Goal: Task Accomplishment & Management: Manage account settings

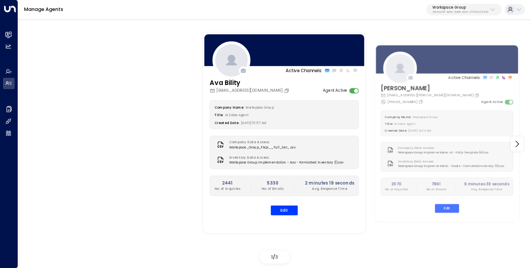
click at [453, 11] on p "36c5ec06-2b8e-4dd6-aa1e-c77490e3446d" at bounding box center [460, 12] width 56 height 3
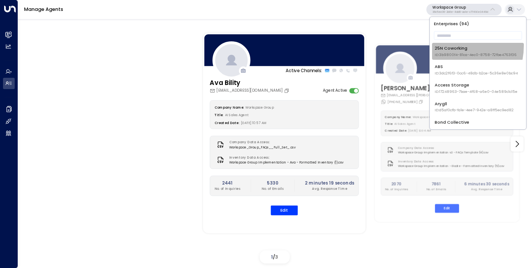
click at [448, 46] on div "25N Coworking ID: 3b9800f4-81ca-4ec0-8758-72fbe4763f36" at bounding box center [475, 51] width 82 height 12
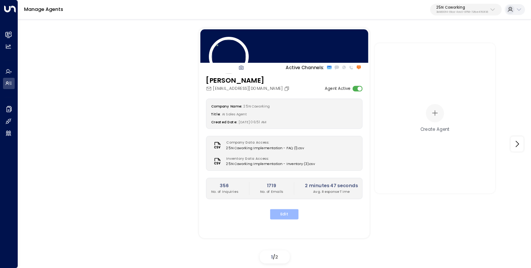
click at [288, 218] on button "Edit" at bounding box center [284, 214] width 29 height 10
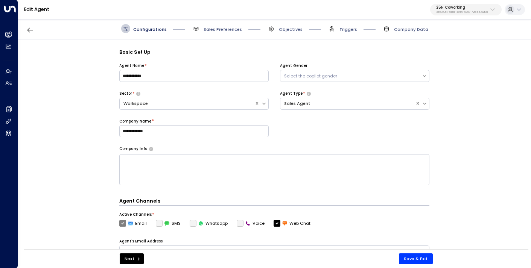
scroll to position [9, 0]
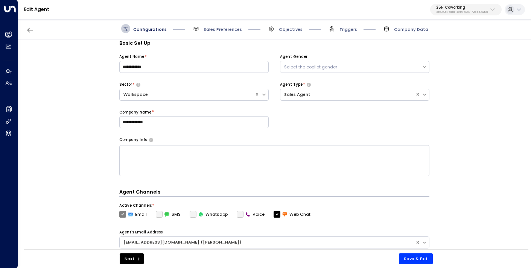
click at [210, 24] on span "Sales Preferences" at bounding box center [216, 28] width 50 height 9
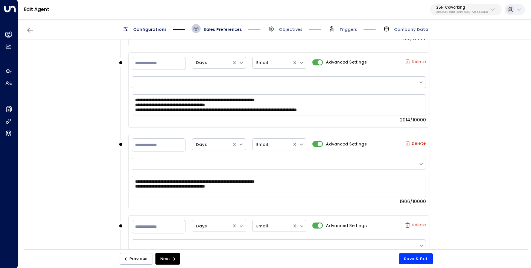
scroll to position [1066, 0]
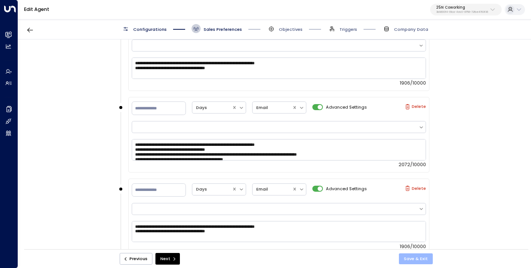
click at [419, 260] on button "Save & Exit" at bounding box center [416, 258] width 34 height 11
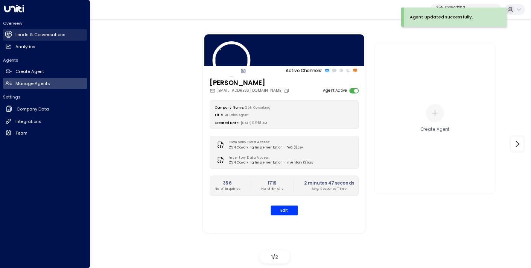
click at [49, 33] on h2 "Leads & Conversations" at bounding box center [40, 35] width 50 height 6
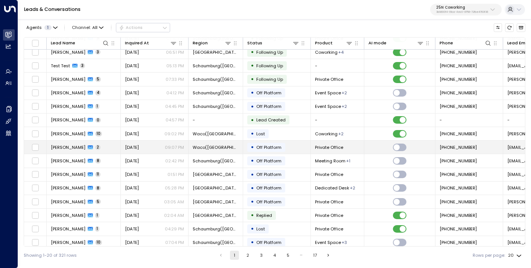
scroll to position [47, 0]
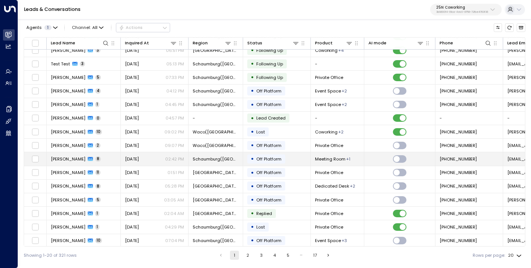
click at [137, 156] on span "[DATE]" at bounding box center [132, 159] width 14 height 6
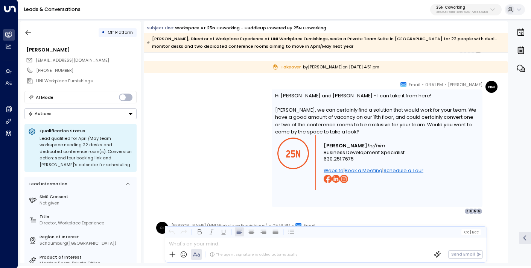
scroll to position [1946, 0]
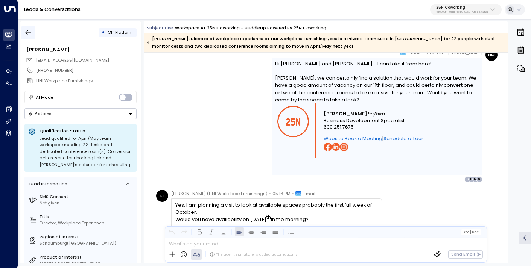
click at [27, 32] on icon "button" at bounding box center [29, 32] width 6 height 5
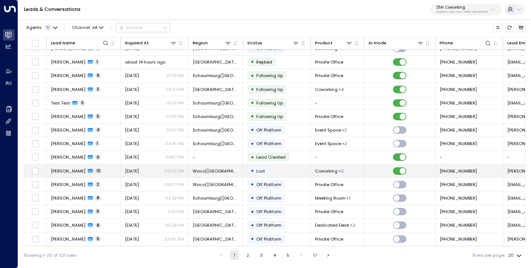
scroll to position [10, 0]
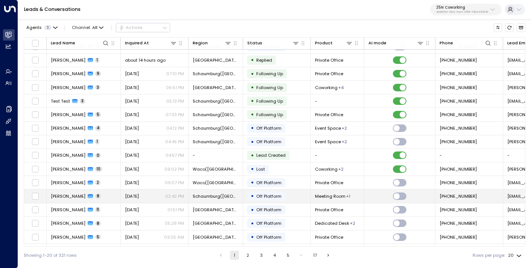
click at [131, 196] on span "[DATE]" at bounding box center [132, 196] width 14 height 6
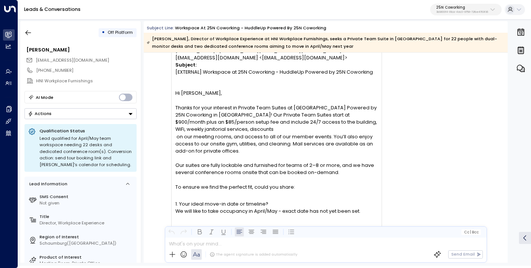
scroll to position [1062, 0]
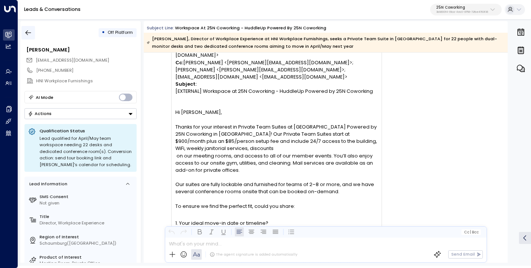
click at [27, 32] on icon "button" at bounding box center [28, 33] width 8 height 8
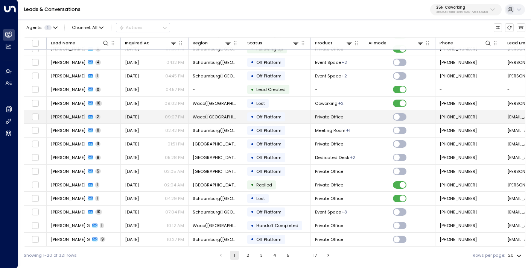
scroll to position [77, 0]
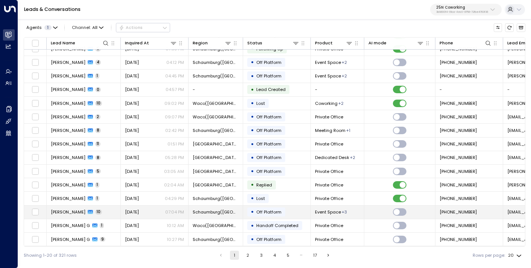
click at [161, 211] on div "[DATE] 07:04 PM" at bounding box center [154, 212] width 59 height 6
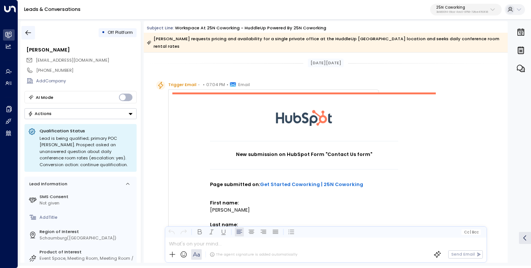
click at [27, 35] on icon "button" at bounding box center [28, 33] width 8 height 8
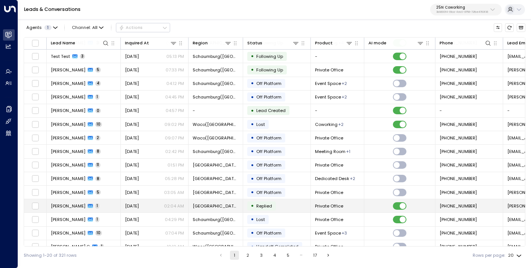
scroll to position [77, 0]
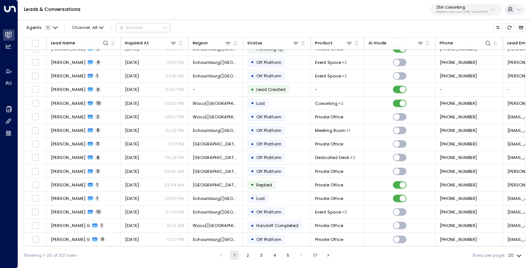
click at [248, 253] on button "2" at bounding box center [247, 255] width 9 height 9
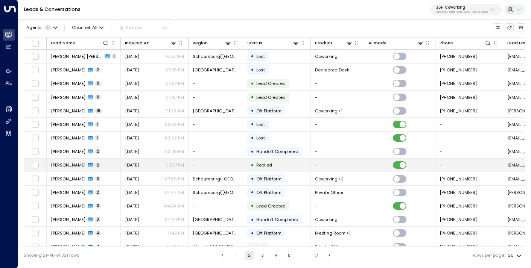
scroll to position [52, 0]
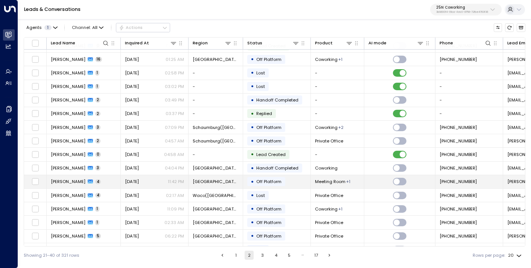
click at [139, 181] on span "[DATE]" at bounding box center [132, 182] width 14 height 6
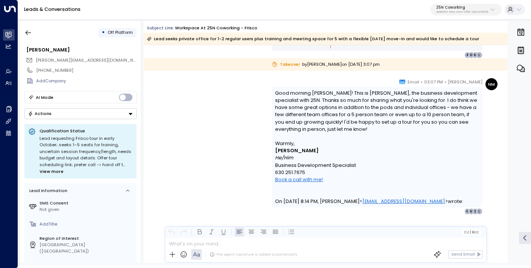
scroll to position [1393, 0]
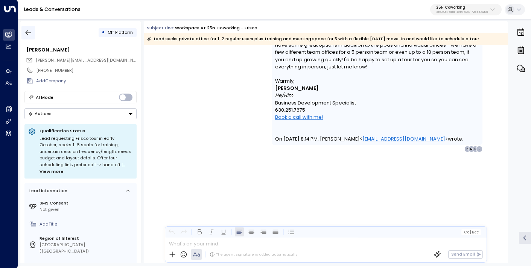
click at [27, 36] on icon "button" at bounding box center [28, 33] width 8 height 8
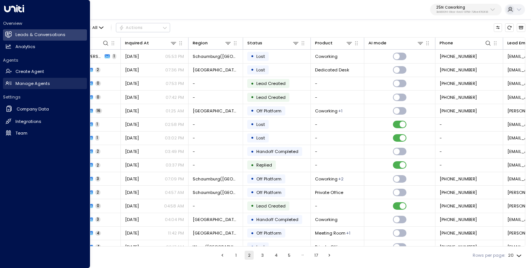
click at [24, 82] on h2 "Manage Agents" at bounding box center [32, 83] width 35 height 6
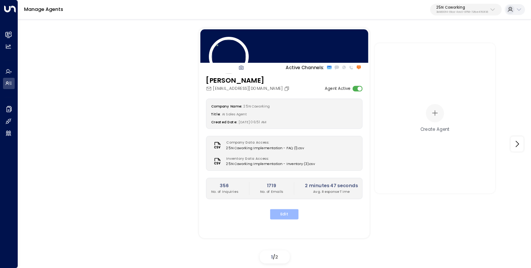
click at [291, 213] on button "Edit" at bounding box center [284, 214] width 29 height 10
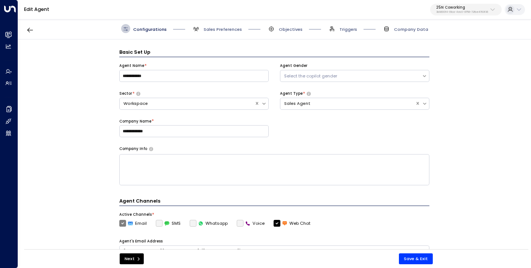
scroll to position [9, 0]
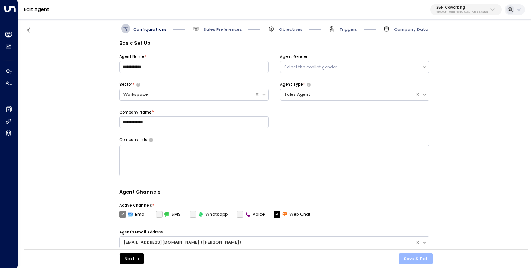
click at [411, 256] on button "Save & Exit" at bounding box center [416, 258] width 34 height 11
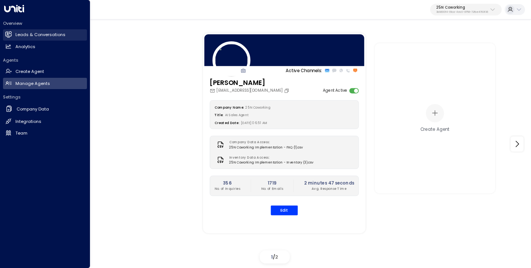
click at [19, 37] on h2 "Leads & Conversations" at bounding box center [40, 35] width 50 height 6
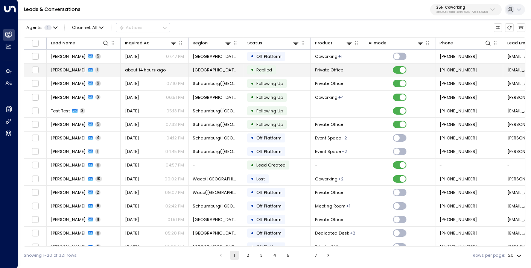
click at [154, 70] on span "about 14 hours ago" at bounding box center [145, 70] width 41 height 6
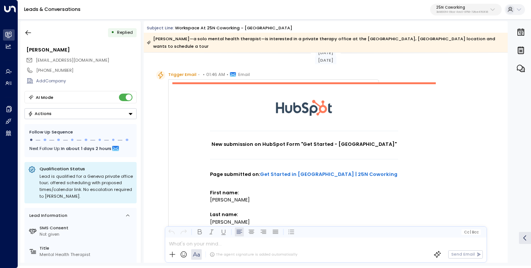
scroll to position [8, 0]
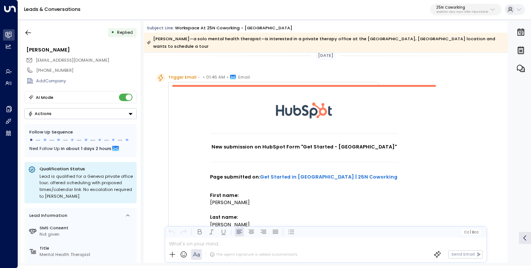
click at [30, 40] on div "• Replied [PERSON_NAME] [PERSON_NAME][EMAIL_ADDRESS][DOMAIN_NAME] [PHONE_NUMBER…" at bounding box center [80, 142] width 120 height 242
click at [29, 35] on icon "button" at bounding box center [28, 33] width 8 height 8
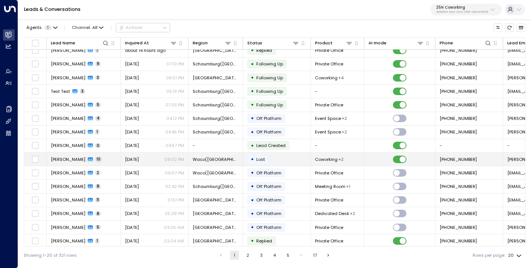
scroll to position [21, 0]
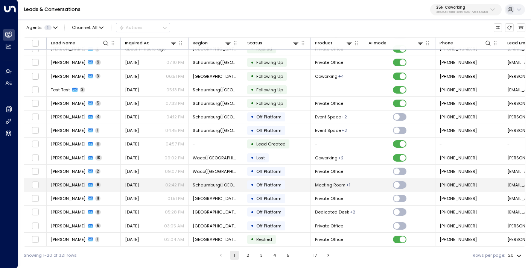
click at [164, 184] on div "[DATE] 02:42 PM" at bounding box center [154, 185] width 59 height 6
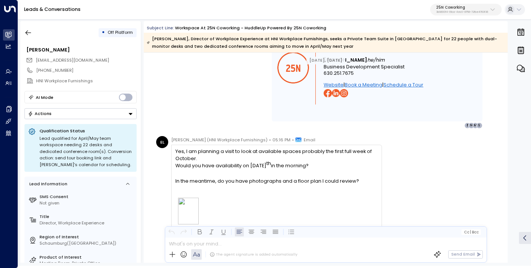
scroll to position [2057, 0]
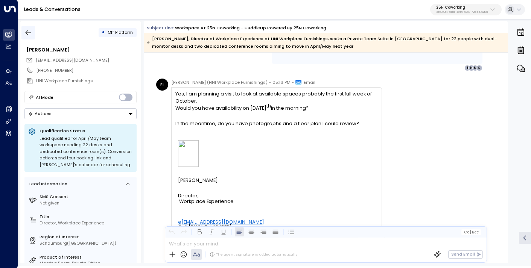
click at [25, 31] on icon "button" at bounding box center [28, 33] width 8 height 8
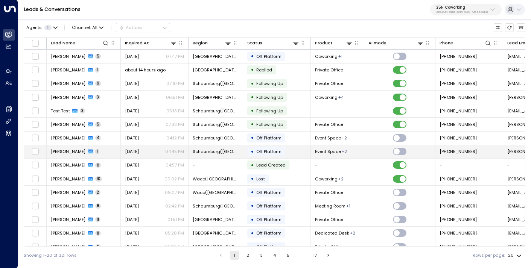
scroll to position [28, 0]
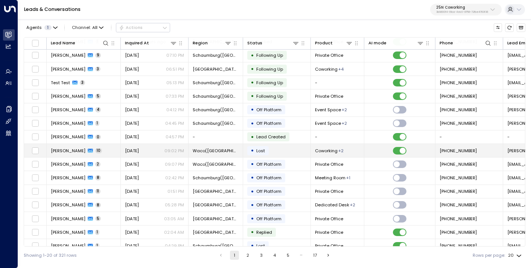
click at [102, 152] on span "10" at bounding box center [98, 150] width 7 height 5
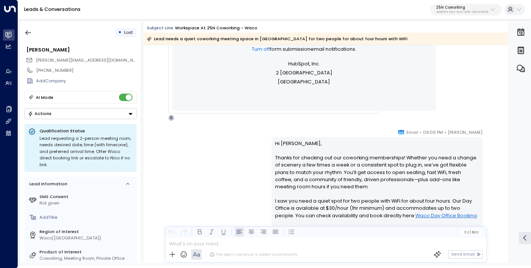
scroll to position [547, 0]
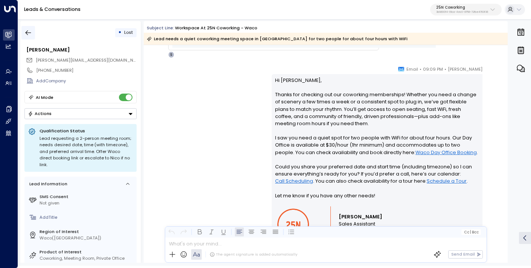
click at [29, 32] on icon "button" at bounding box center [28, 33] width 8 height 8
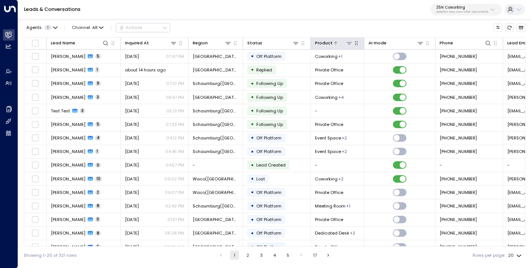
click at [351, 46] on icon at bounding box center [349, 43] width 6 height 6
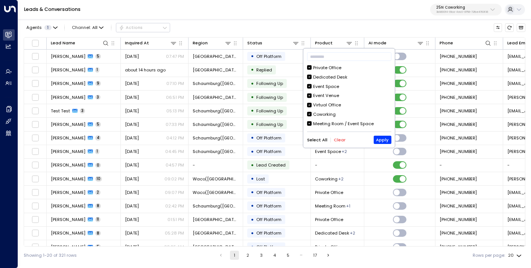
click at [336, 138] on button "Clear" at bounding box center [340, 140] width 12 height 5
click at [321, 124] on div "Meeting Room / Event Space" at bounding box center [343, 124] width 61 height 6
click at [381, 138] on button "Apply" at bounding box center [382, 140] width 18 height 8
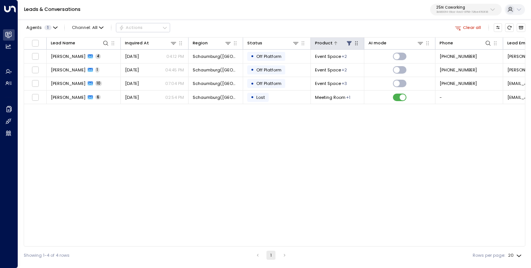
click at [351, 42] on icon at bounding box center [349, 43] width 6 height 6
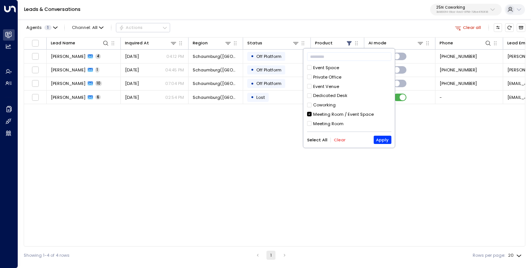
click at [337, 139] on button "Clear" at bounding box center [340, 140] width 12 height 5
click at [331, 124] on div "Meeting Room" at bounding box center [328, 124] width 30 height 6
click at [382, 141] on button "Apply" at bounding box center [382, 140] width 18 height 8
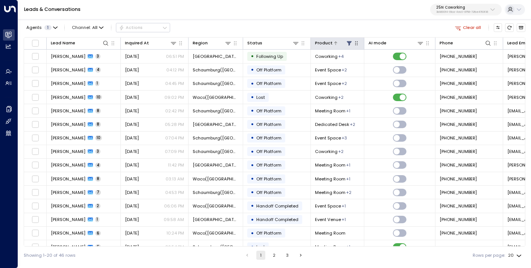
click at [349, 42] on icon at bounding box center [348, 43] width 5 height 5
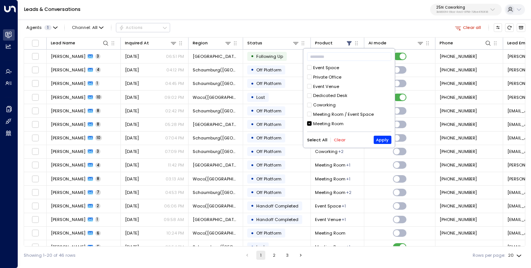
scroll to position [9, 0]
click at [379, 139] on button "Apply" at bounding box center [382, 140] width 18 height 8
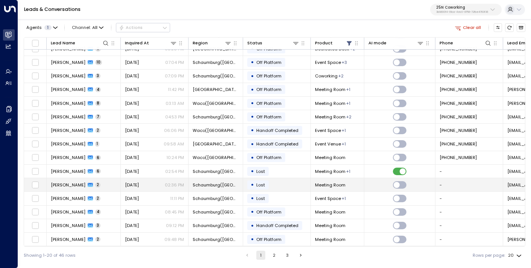
scroll to position [0, 0]
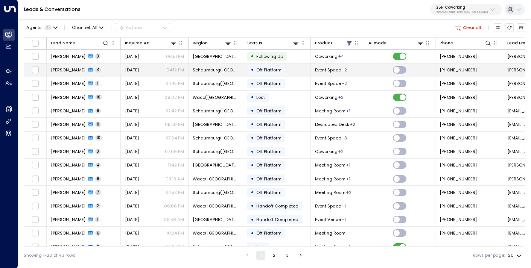
click at [352, 69] on td "Event Space + 2" at bounding box center [337, 70] width 53 height 13
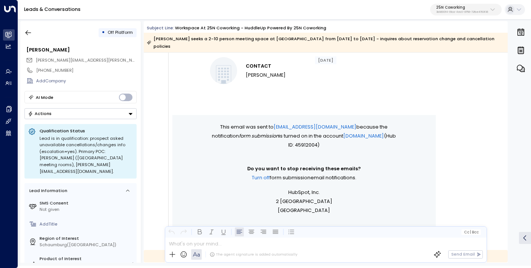
scroll to position [398, 0]
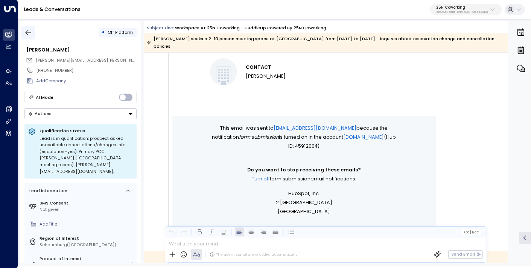
click at [29, 32] on icon "button" at bounding box center [28, 33] width 8 height 8
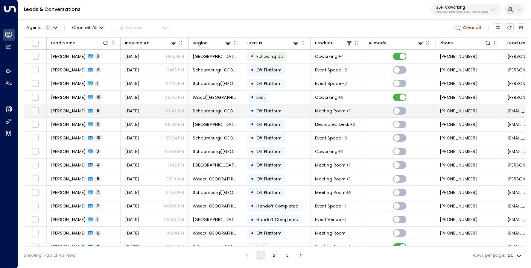
click at [330, 113] on span "Meeting Room" at bounding box center [330, 111] width 30 height 6
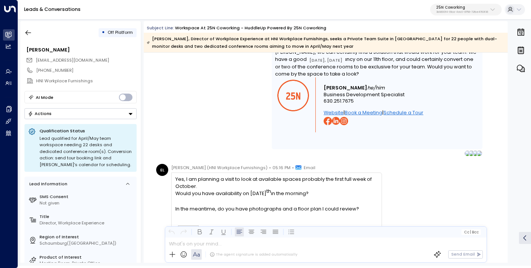
scroll to position [1259, 0]
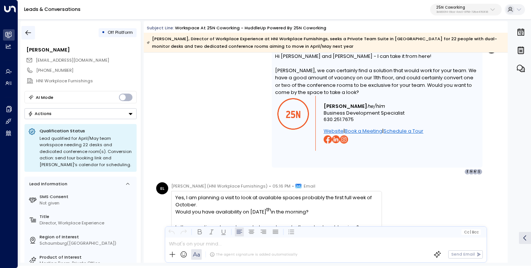
click at [33, 30] on button "button" at bounding box center [28, 33] width 14 height 14
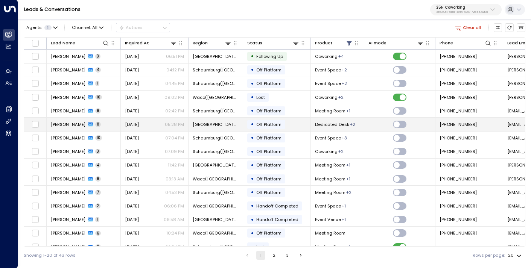
click at [162, 127] on div "[DATE] 05:28 PM" at bounding box center [154, 124] width 59 height 6
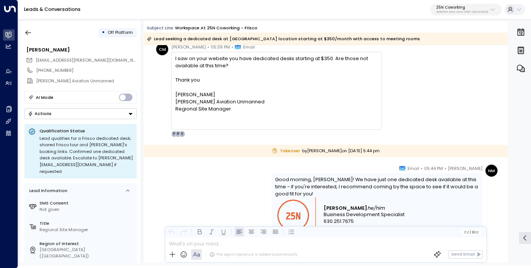
scroll to position [882, 0]
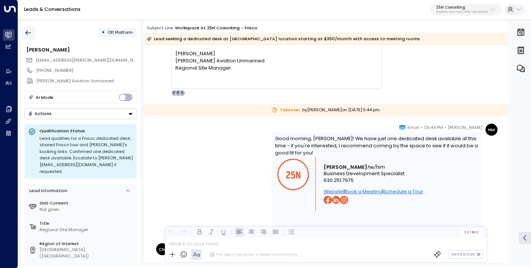
click at [30, 35] on icon "button" at bounding box center [28, 33] width 8 height 8
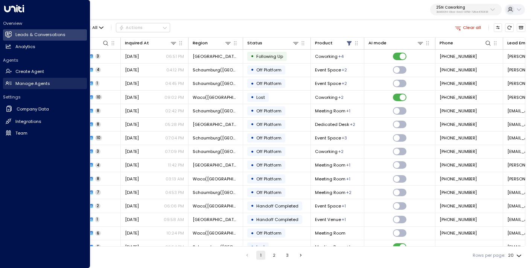
click at [27, 85] on h2 "Manage Agents" at bounding box center [32, 83] width 35 height 6
